Goal: Transaction & Acquisition: Subscribe to service/newsletter

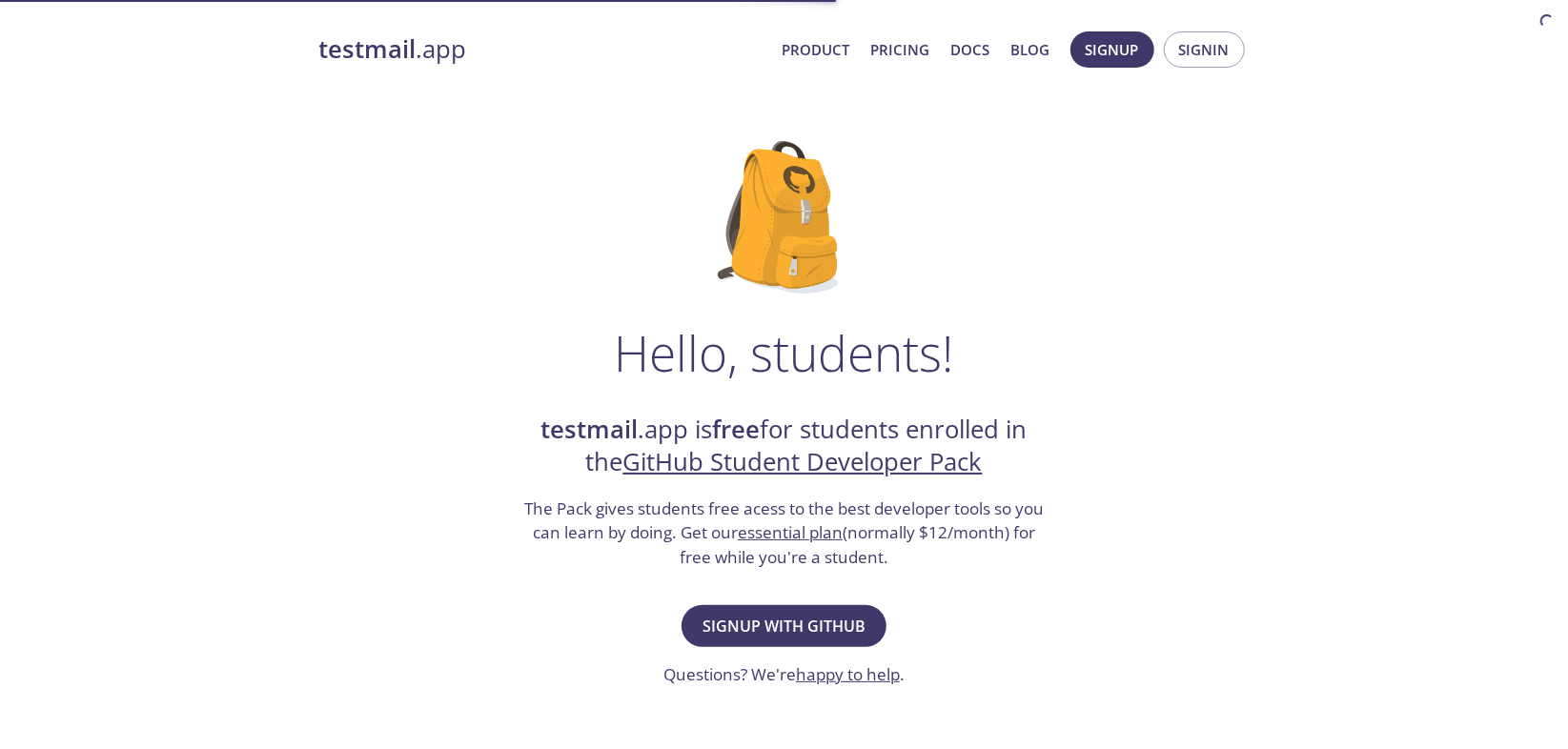
click at [780, 626] on span "Signup with GitHub" at bounding box center [783, 626] width 163 height 27
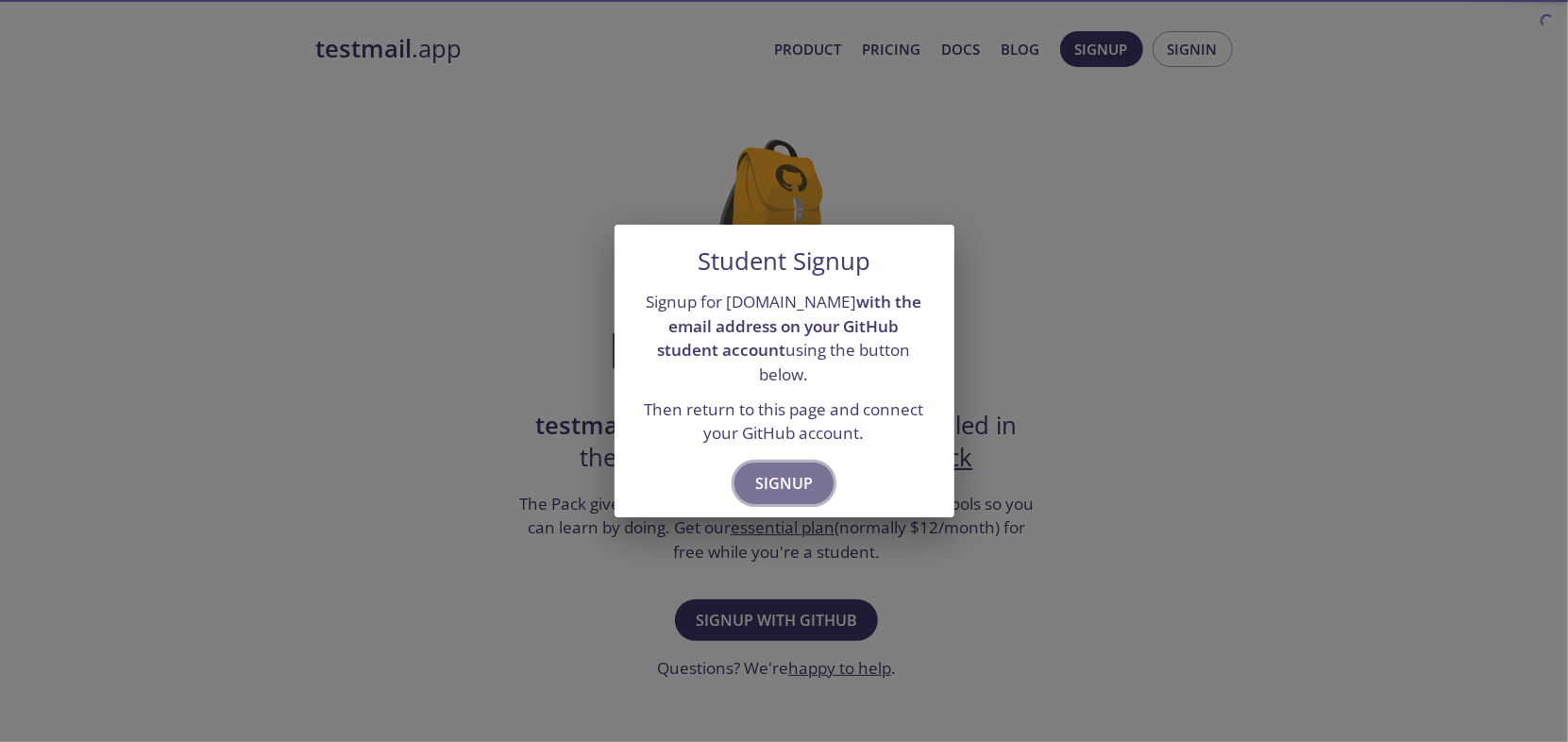
click at [800, 478] on span "Signup" at bounding box center [784, 484] width 57 height 27
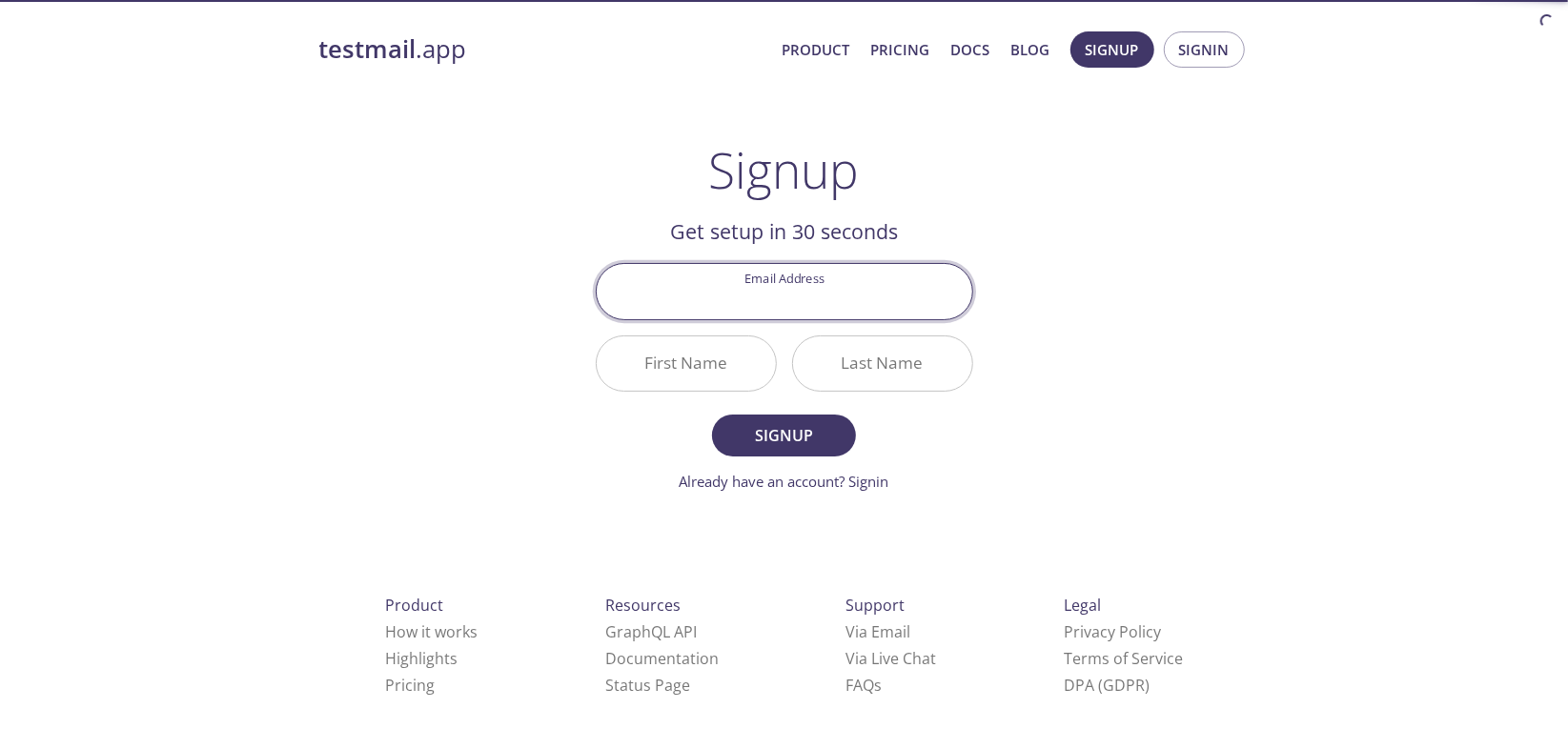
click at [841, 300] on input "Email Address" at bounding box center [784, 291] width 376 height 54
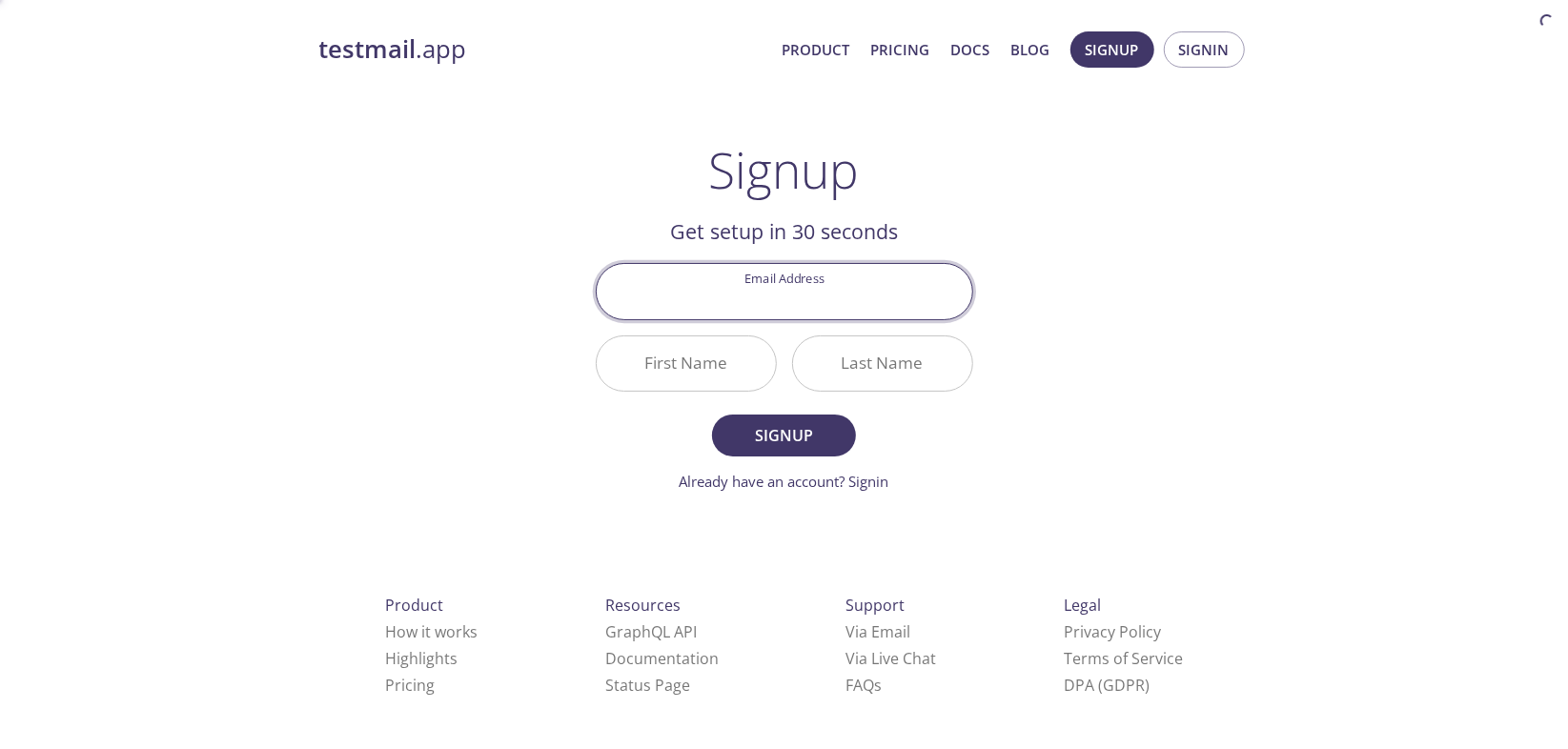
type input "[EMAIL_ADDRESS][DOMAIN_NAME]"
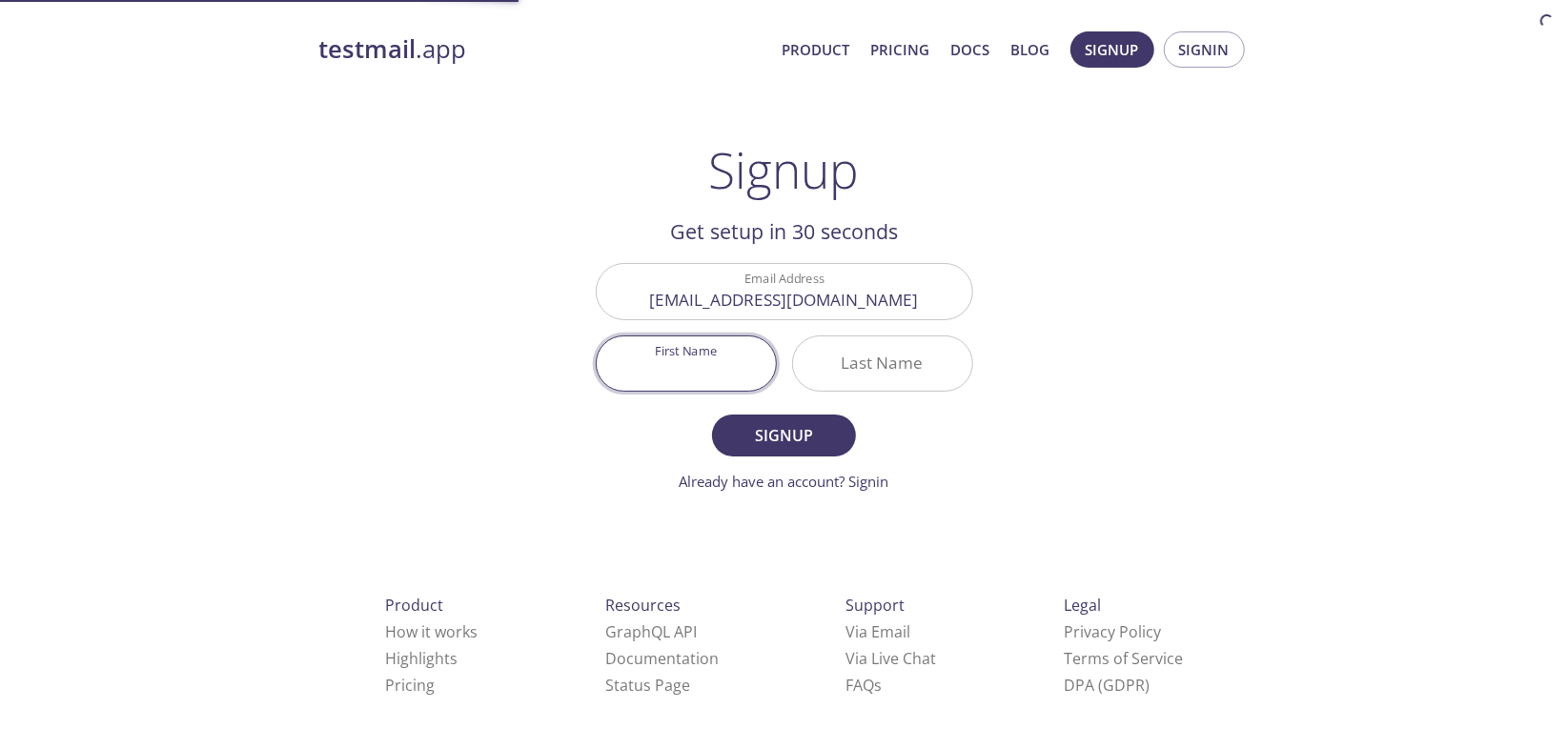
click at [741, 378] on input "First Name" at bounding box center [686, 363] width 180 height 54
type input "Pasindu"
click at [792, 364] on div "Last Name" at bounding box center [882, 363] width 182 height 56
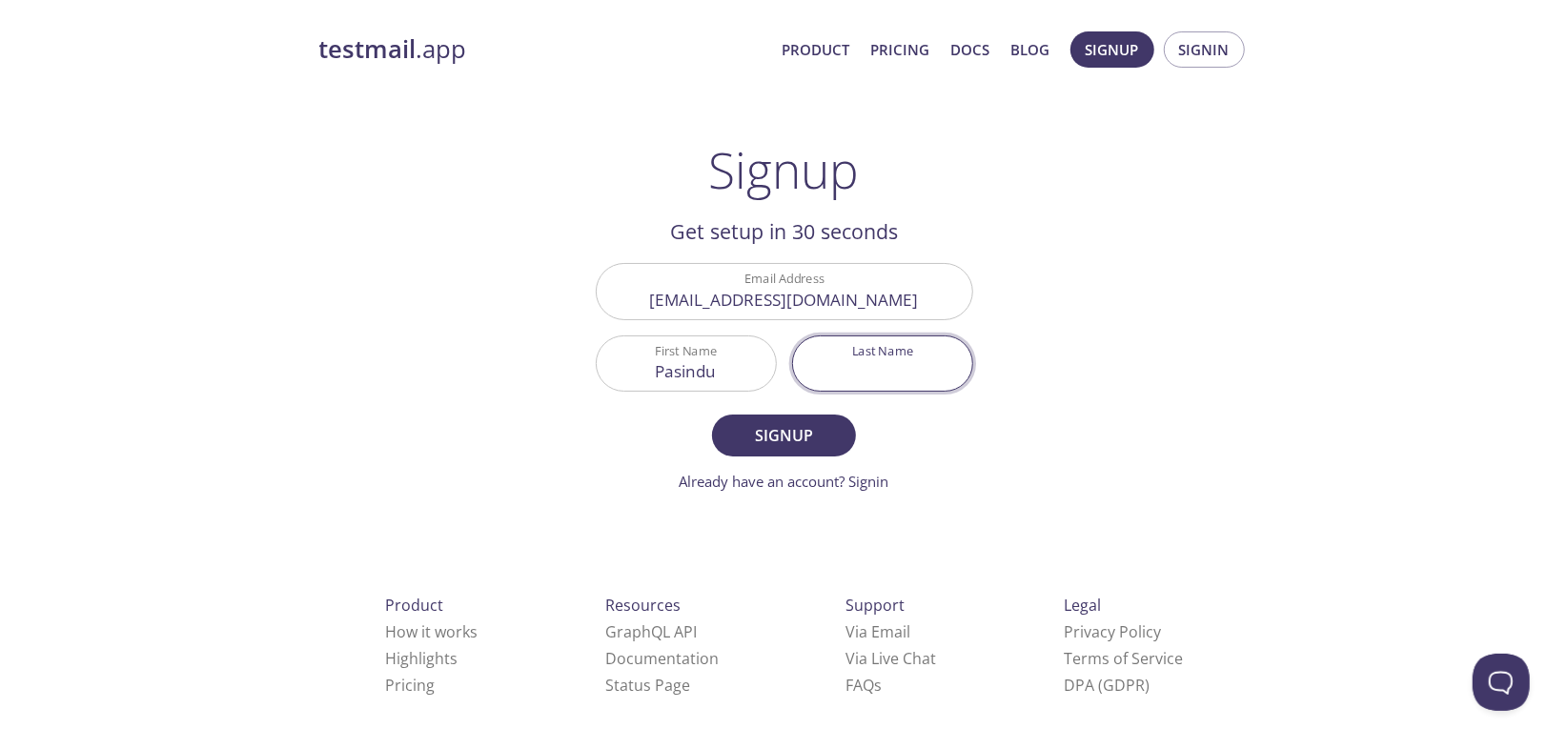
click at [879, 346] on input "Last Name" at bounding box center [882, 363] width 180 height 54
type input "Suraweera"
click at [780, 439] on span "Signup" at bounding box center [783, 435] width 101 height 27
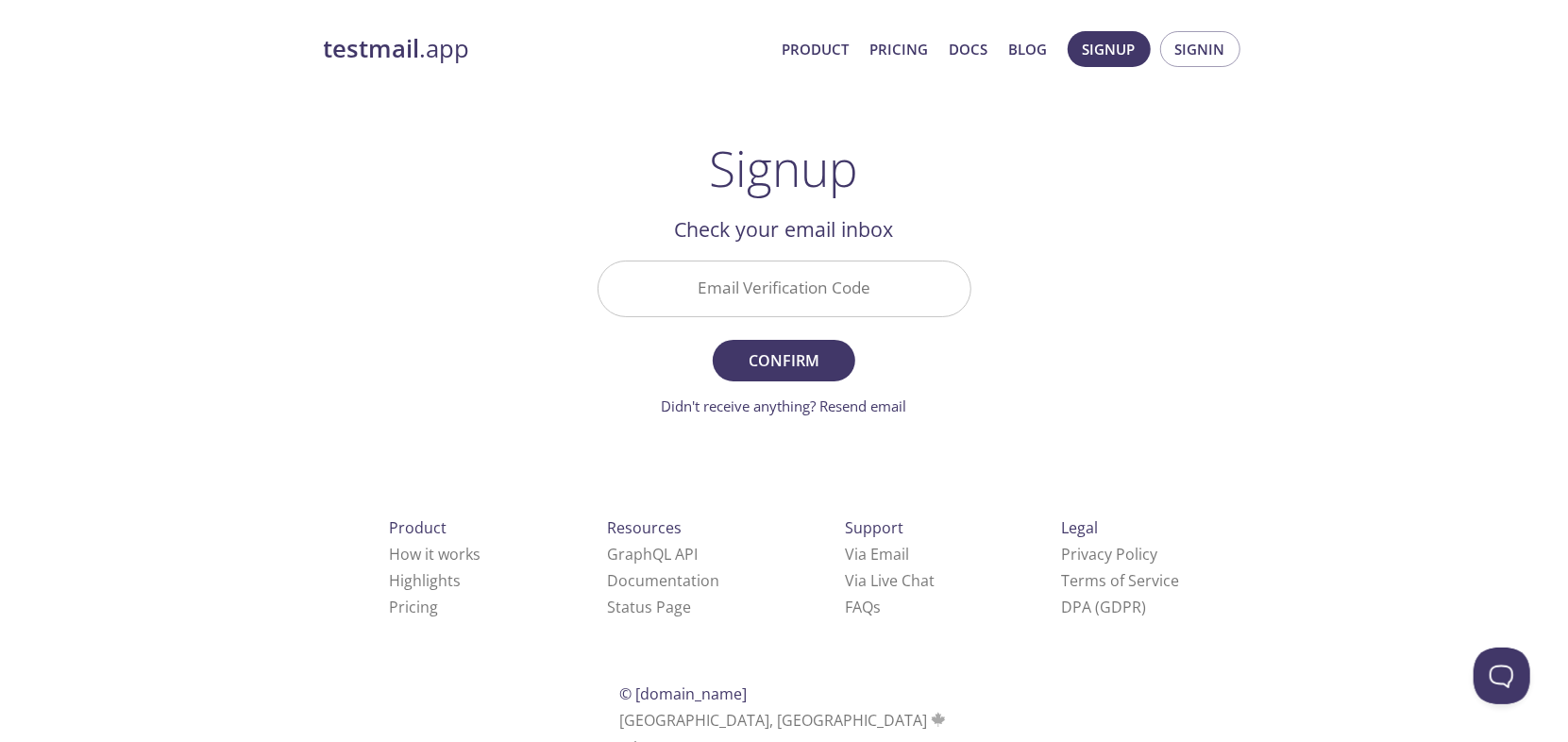
click at [818, 276] on input "Email Verification Code" at bounding box center [784, 288] width 372 height 54
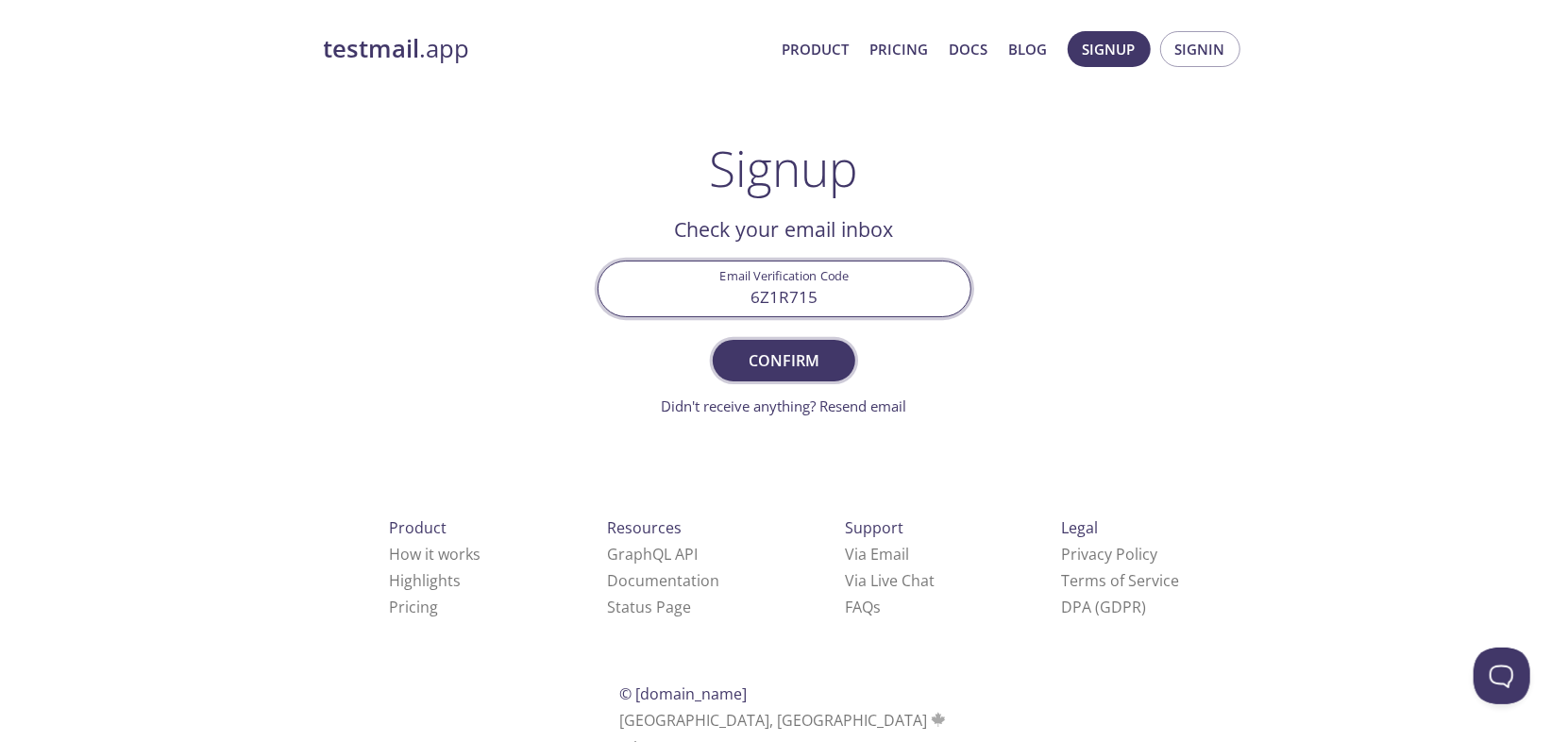
type input "6Z1R715"
click at [825, 353] on span "Confirm" at bounding box center [783, 360] width 100 height 27
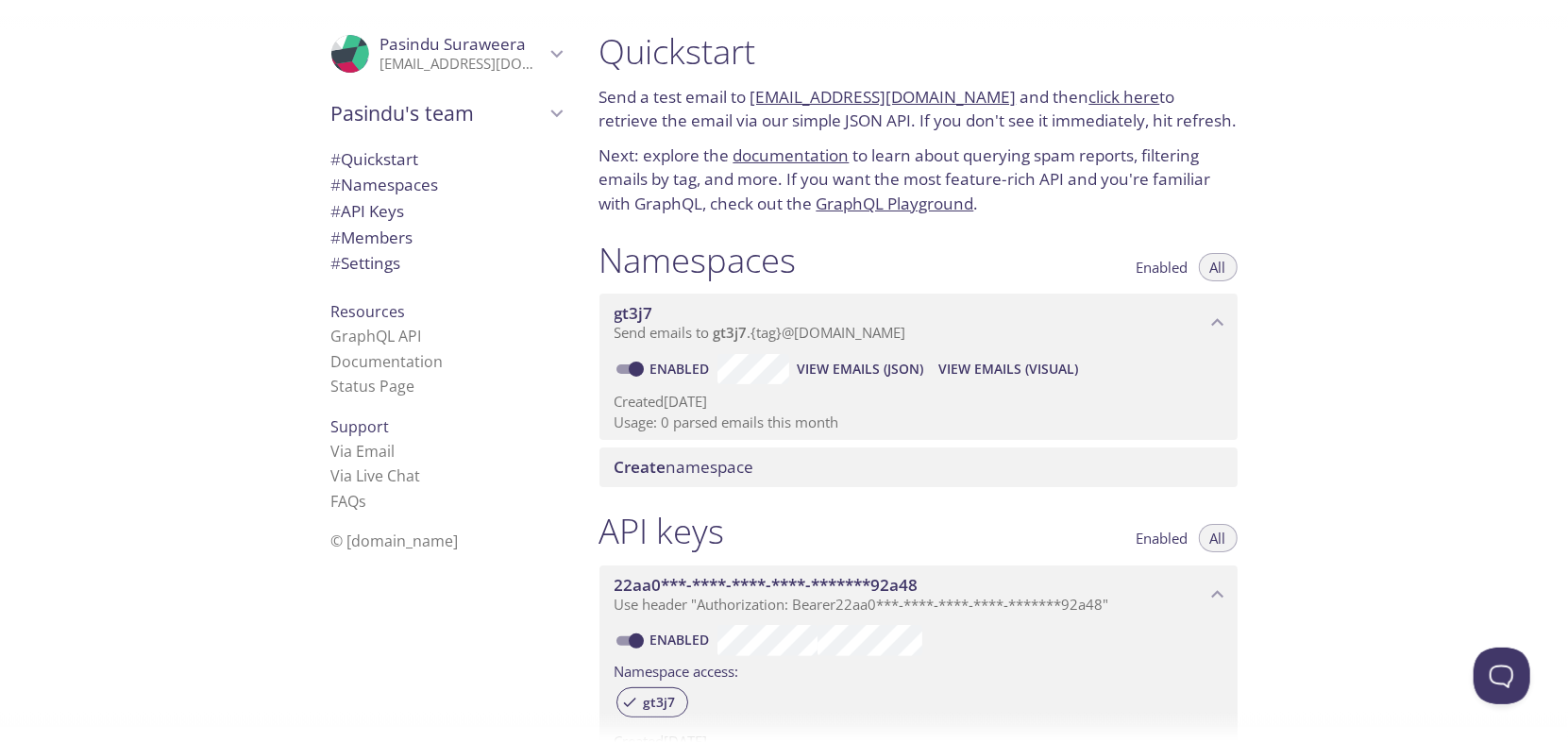
click at [746, 341] on span "gt3j7" at bounding box center [730, 333] width 34 height 19
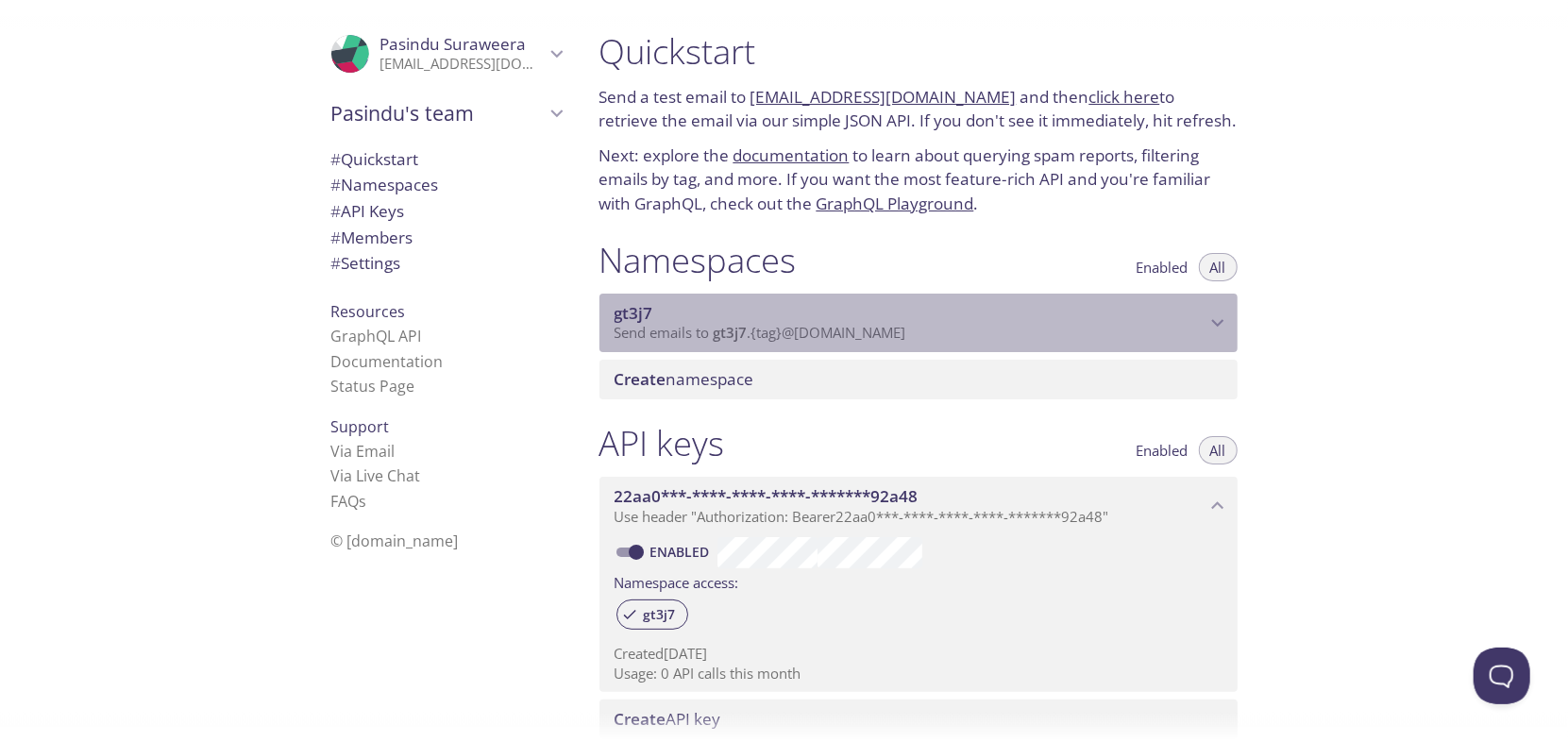
click at [746, 341] on span "gt3j7" at bounding box center [730, 333] width 34 height 19
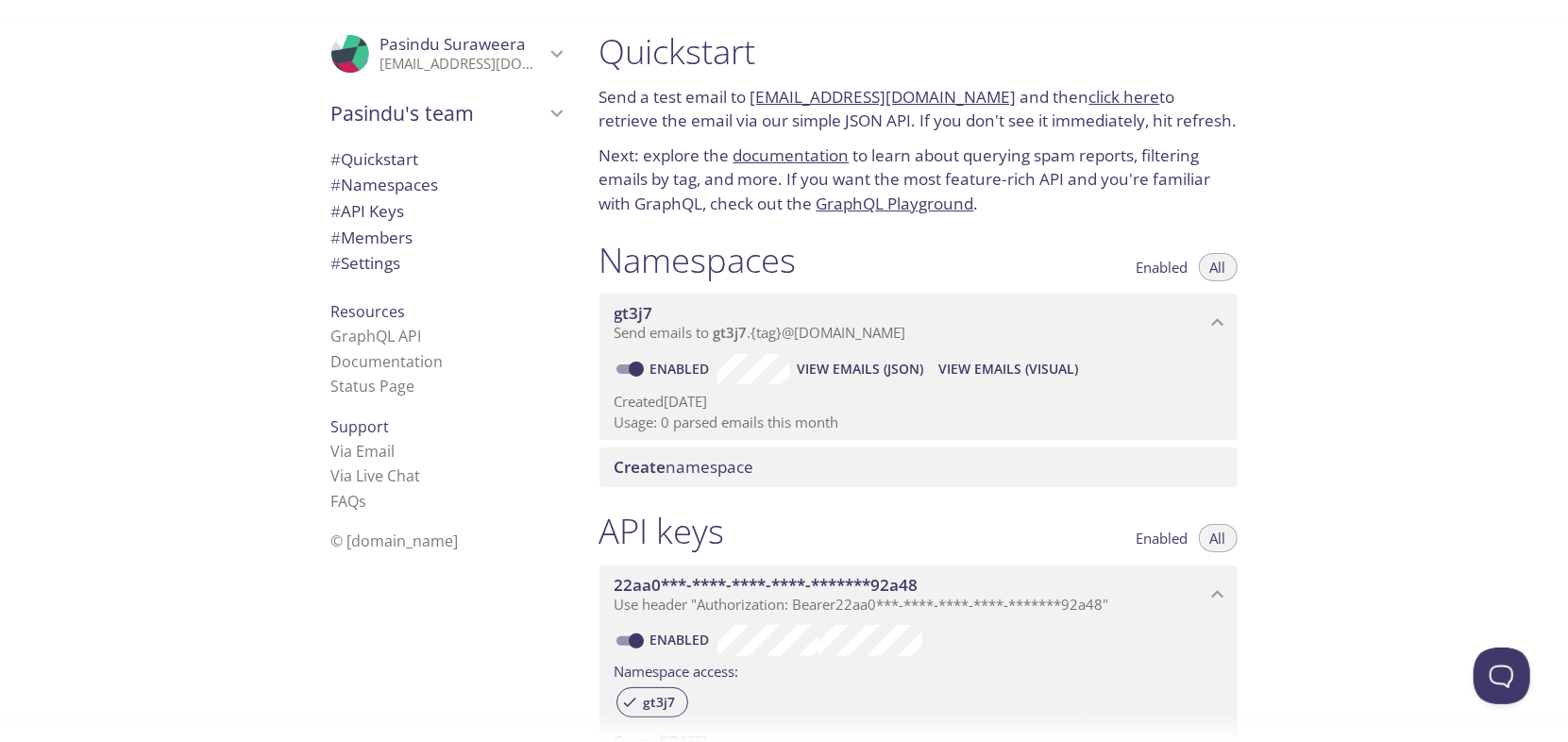
click at [847, 371] on span "View Emails (JSON)" at bounding box center [860, 369] width 126 height 23
click at [1001, 377] on span "View Emails (Visual)" at bounding box center [1008, 369] width 140 height 23
click at [700, 336] on span "Send emails to gt3j7 . {tag} @[DOMAIN_NAME]" at bounding box center [760, 333] width 292 height 19
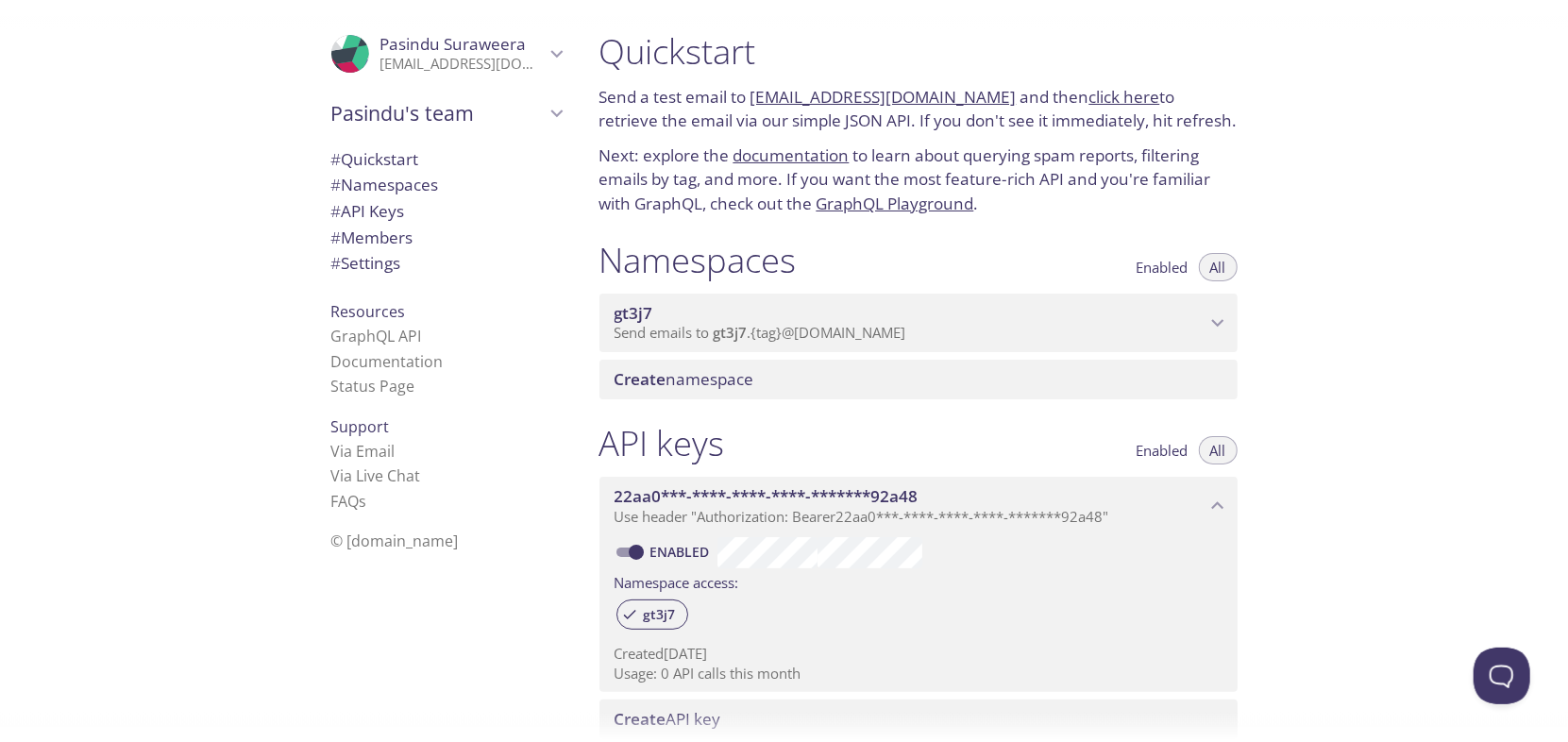
click at [700, 336] on span "Send emails to gt3j7 . {tag} @[DOMAIN_NAME]" at bounding box center [760, 333] width 292 height 19
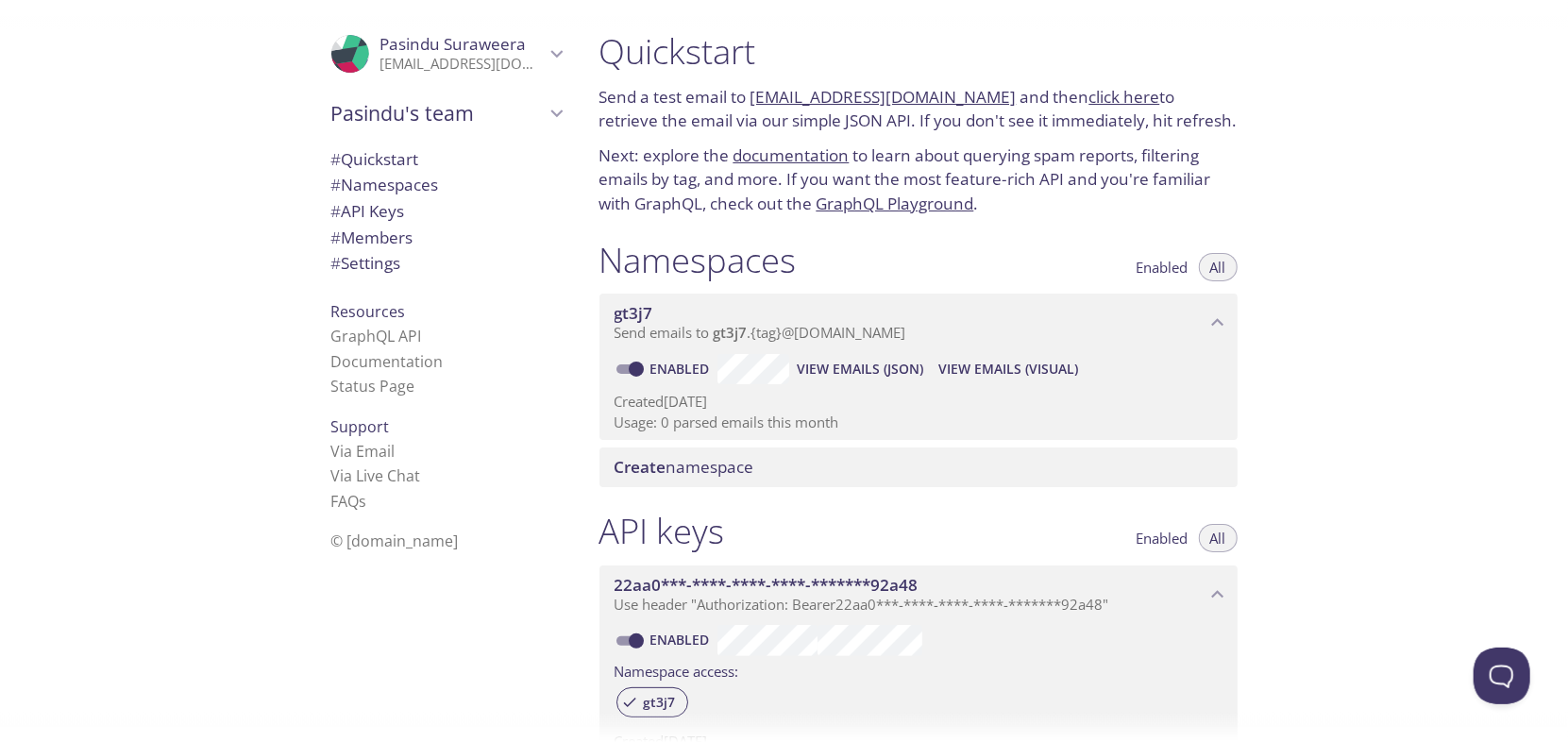
drag, startPoint x: 751, startPoint y: 99, endPoint x: 974, endPoint y: 98, distance: 223.0
click at [974, 98] on p "Send a test email to [EMAIL_ADDRESS][DOMAIN_NAME] and then click here to retrie…" at bounding box center [918, 109] width 638 height 48
copy link "[EMAIL_ADDRESS][DOMAIN_NAME]"
click at [1050, 51] on h1 "Quickstart" at bounding box center [918, 52] width 638 height 42
click at [1007, 243] on div "Namespaces Enabled All" at bounding box center [918, 262] width 638 height 47
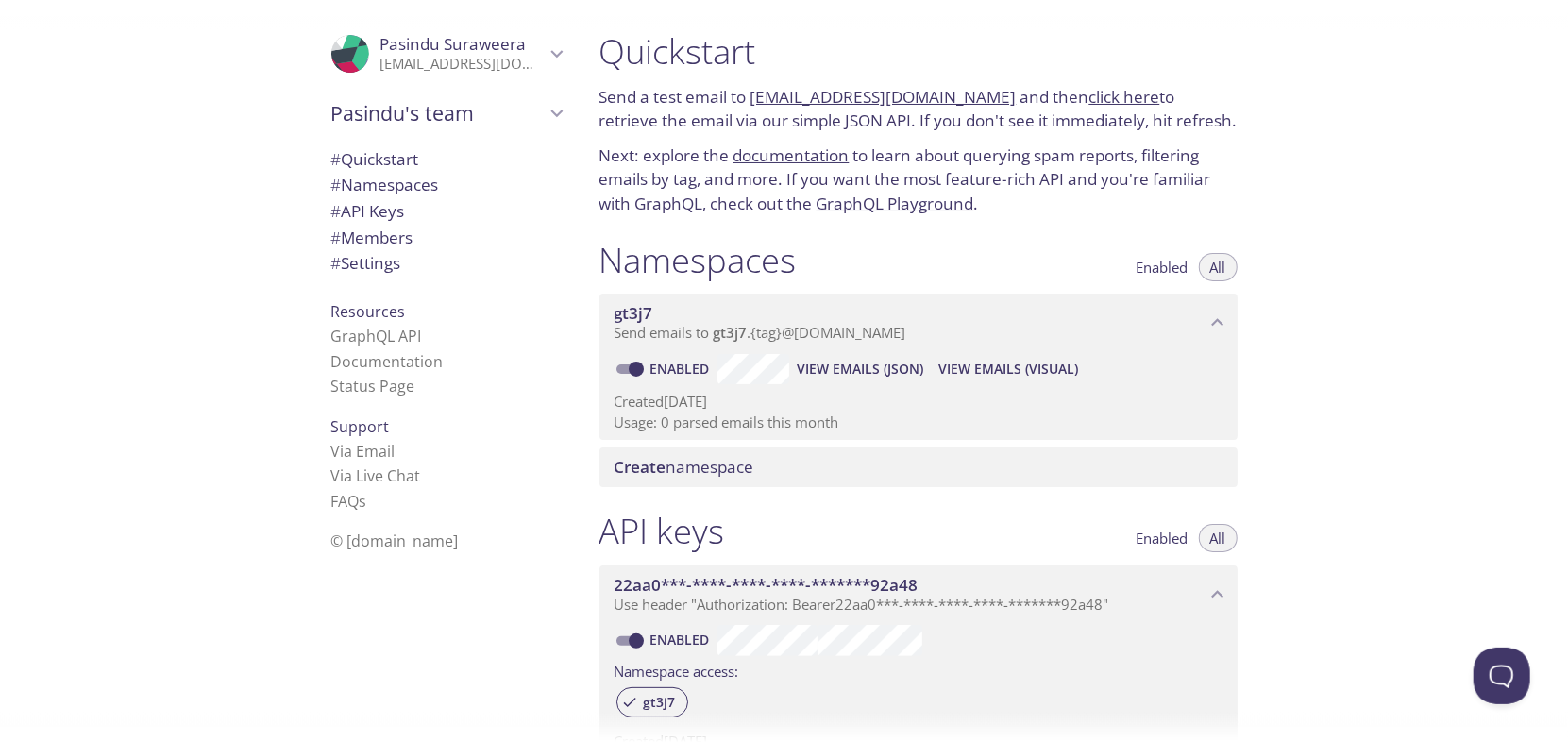
click at [1104, 99] on link "click here" at bounding box center [1124, 97] width 71 height 22
